Goal: Information Seeking & Learning: Check status

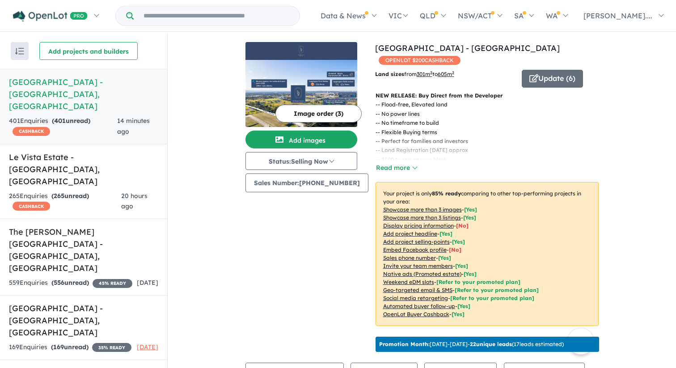
scroll to position [276, 0]
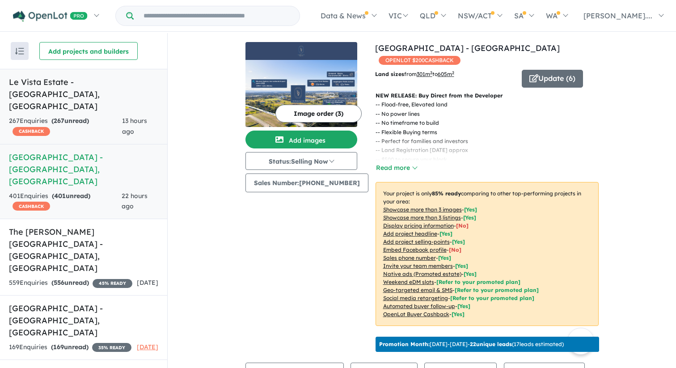
click at [110, 116] on div "267 Enquir ies ( 267 unread) CASHBACK" at bounding box center [65, 126] width 113 height 21
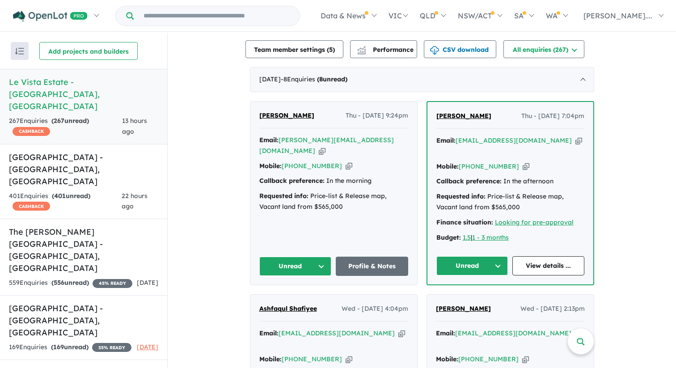
scroll to position [299, 0]
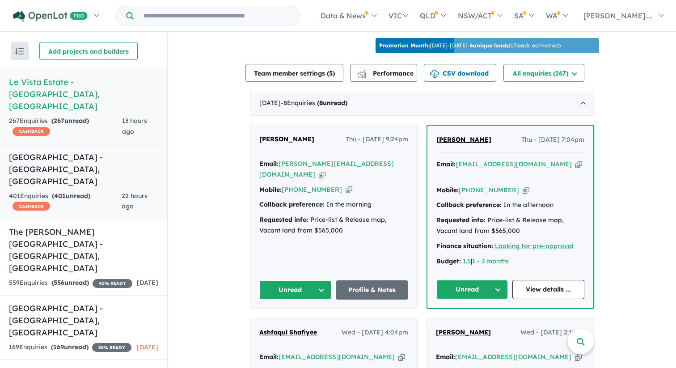
click at [49, 151] on h5 "Leppington Square Estate - Leppington , NSW" at bounding box center [83, 169] width 149 height 36
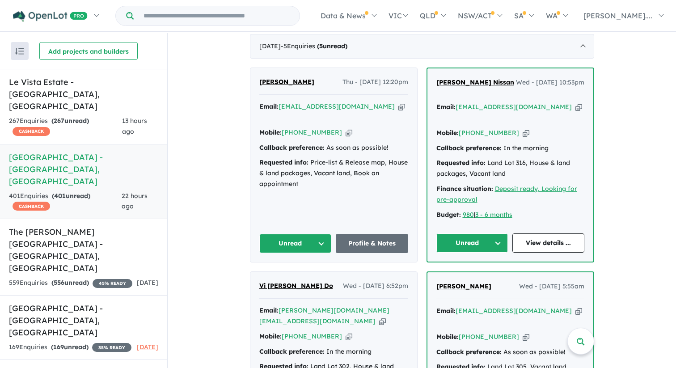
scroll to position [353, 0]
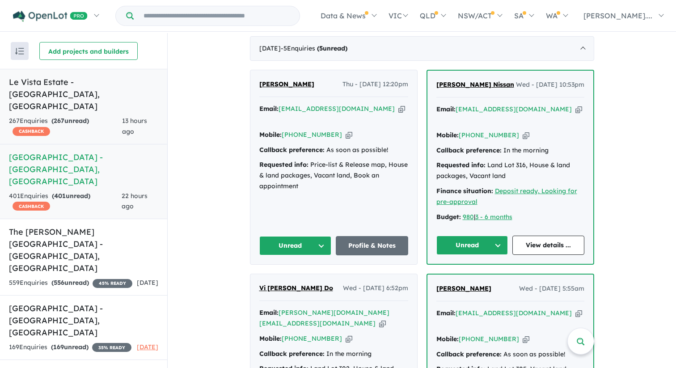
click at [100, 116] on div "267 Enquir ies ( 267 unread) CASHBACK" at bounding box center [65, 126] width 113 height 21
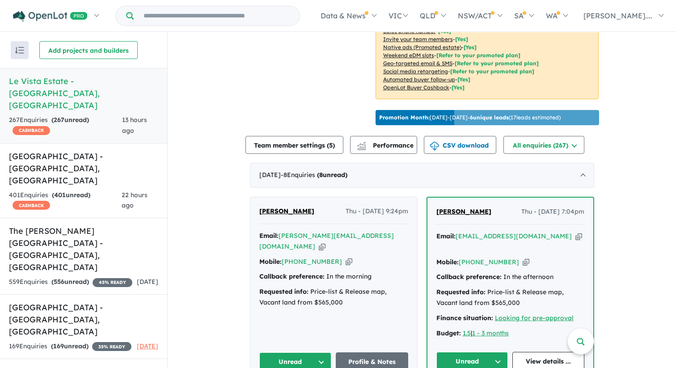
scroll to position [310, 0]
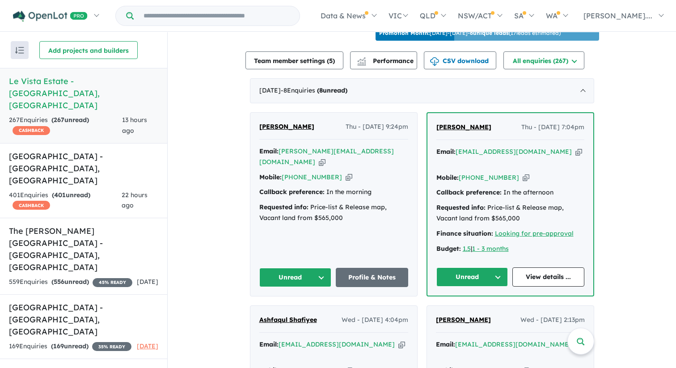
click at [474, 123] on span "TARAFDER RAHMAN" at bounding box center [464, 127] width 55 height 8
